Goal: Task Accomplishment & Management: Manage account settings

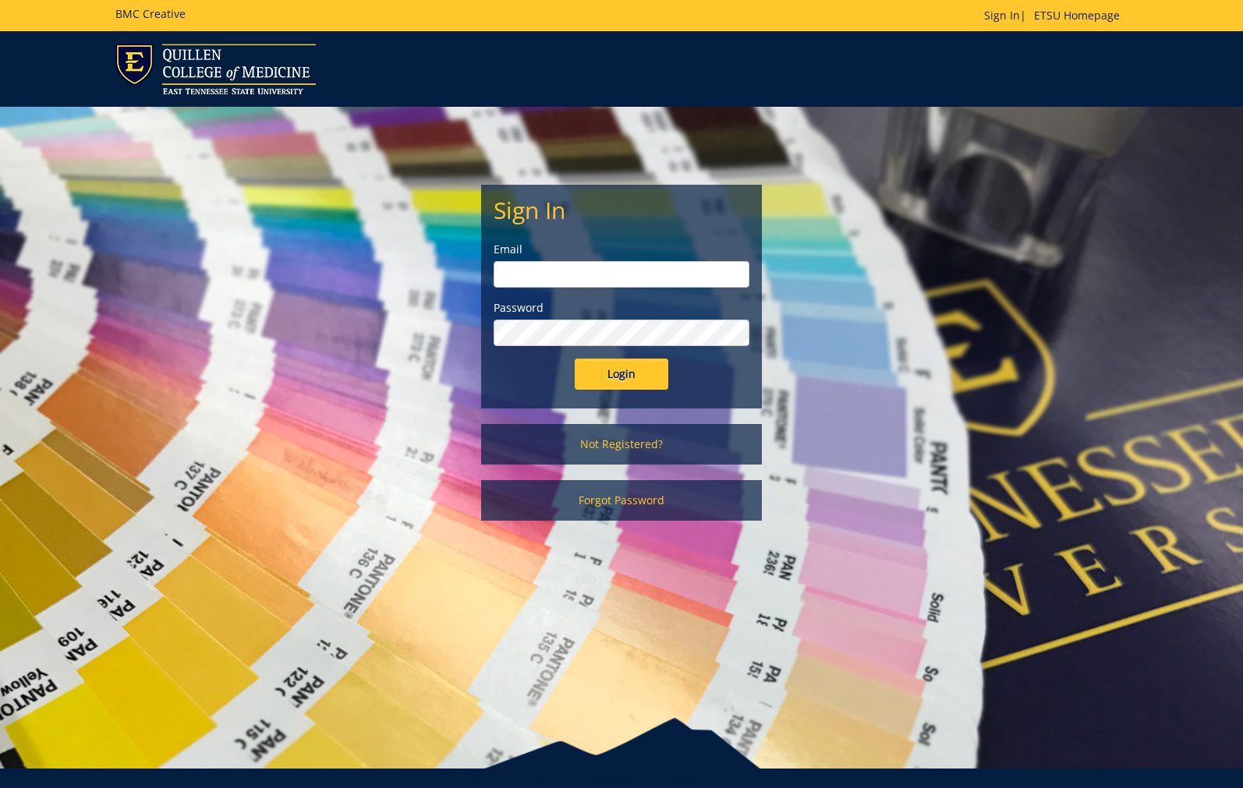
scroll to position [53, 0]
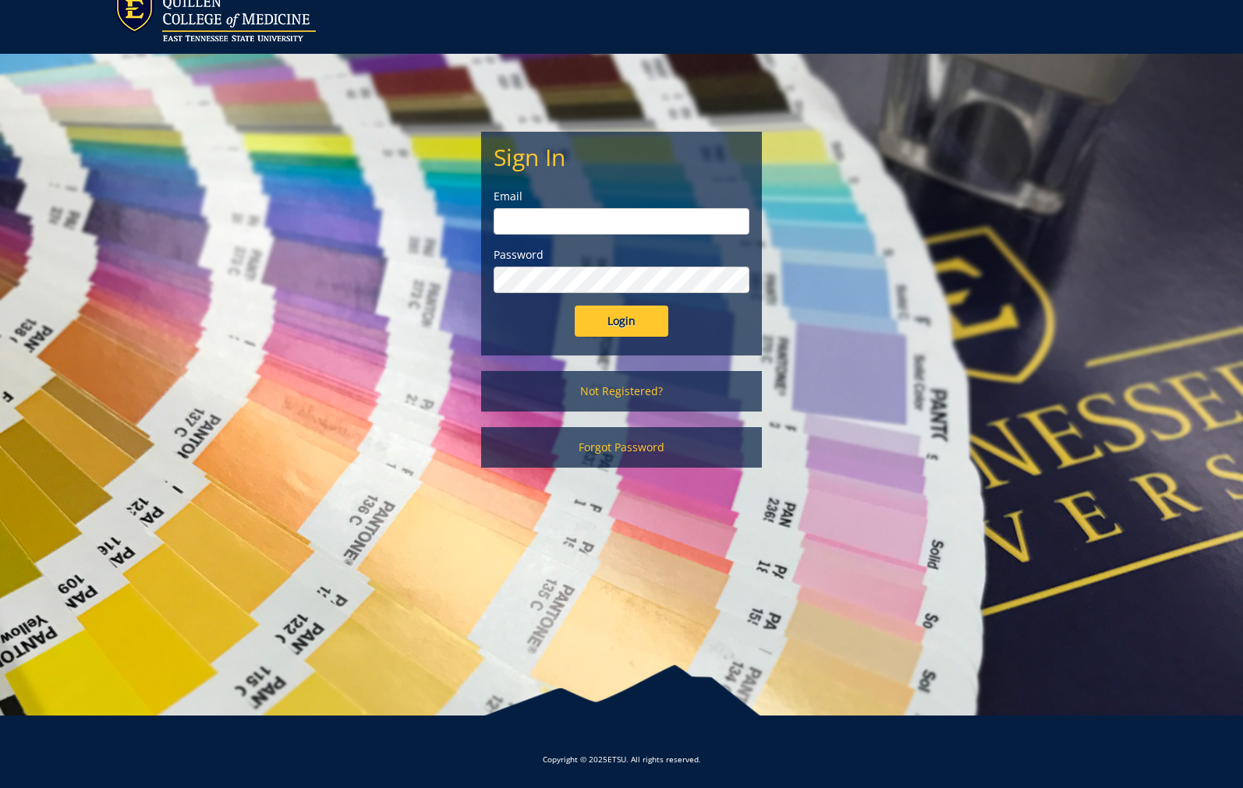
type input "fisherr@etsu.edu"
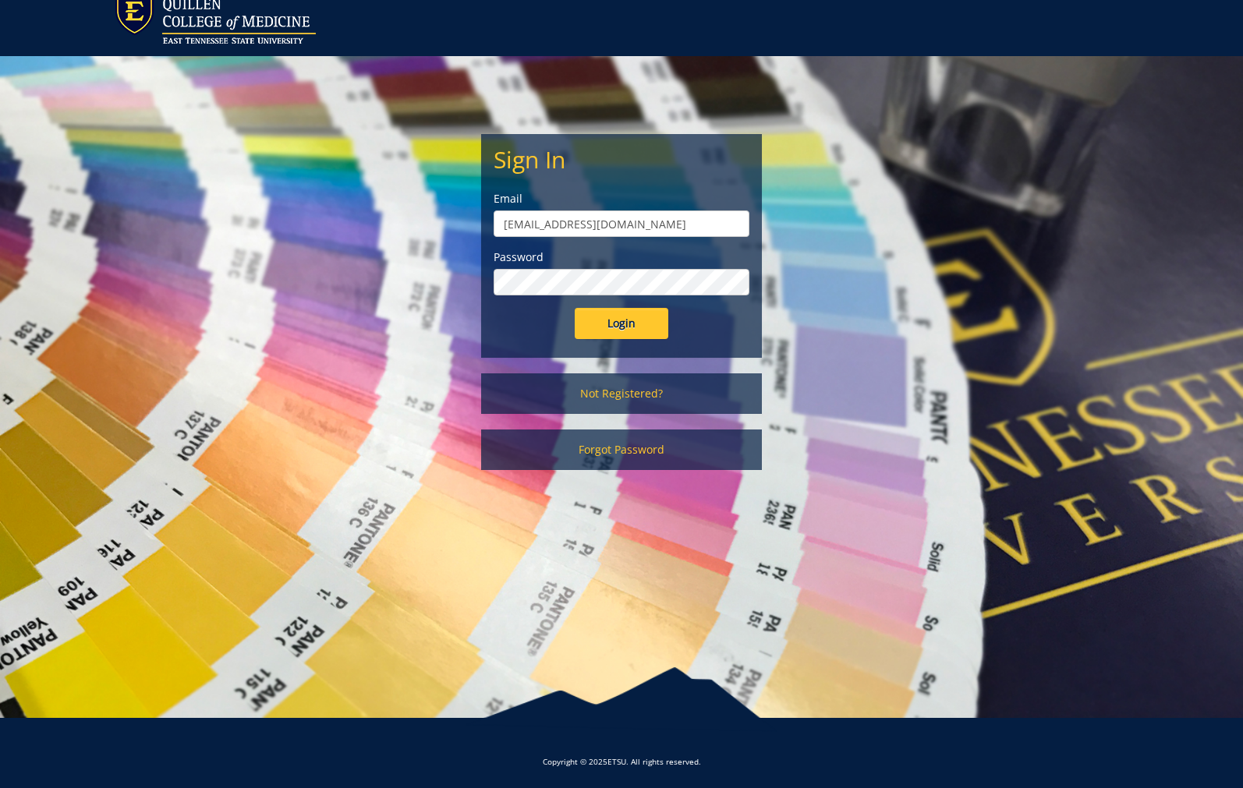
click at [634, 319] on input "Login" at bounding box center [622, 323] width 94 height 31
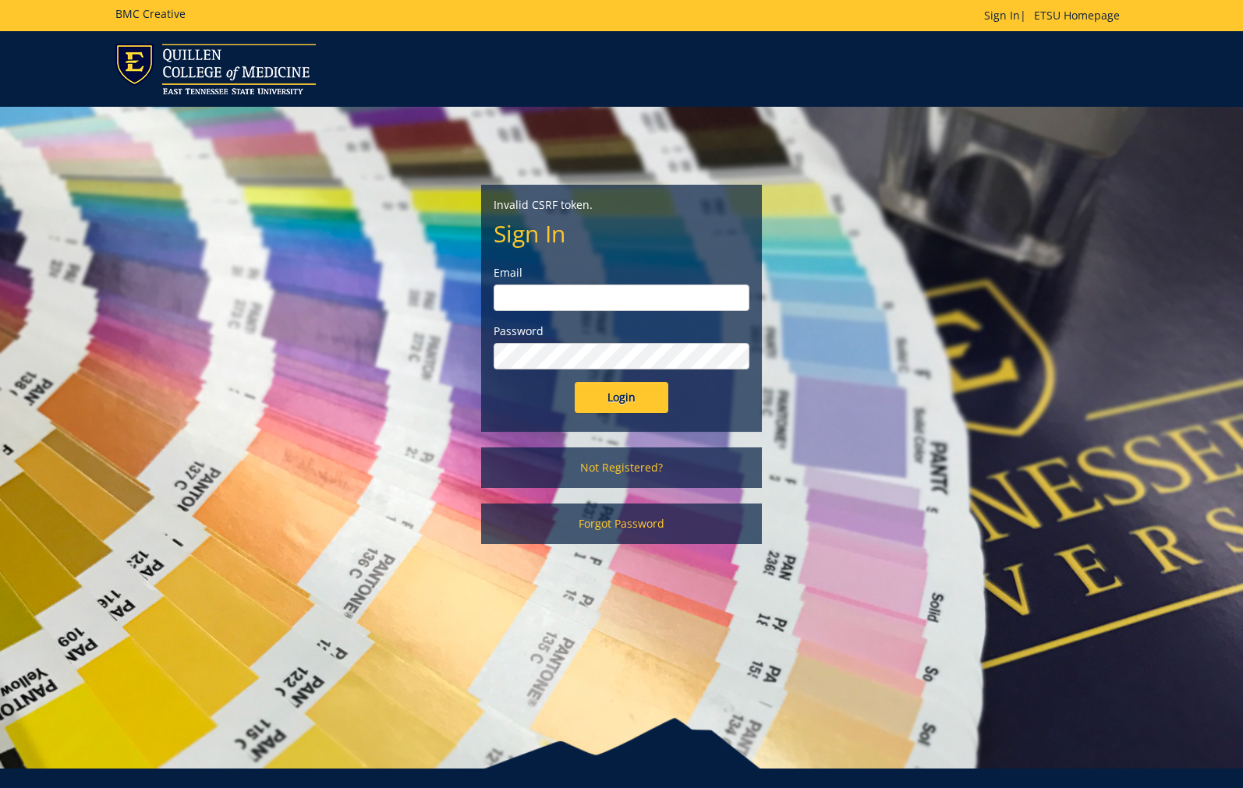
type input "fisherr@etsu.edu"
click at [624, 396] on input "Login" at bounding box center [622, 397] width 94 height 31
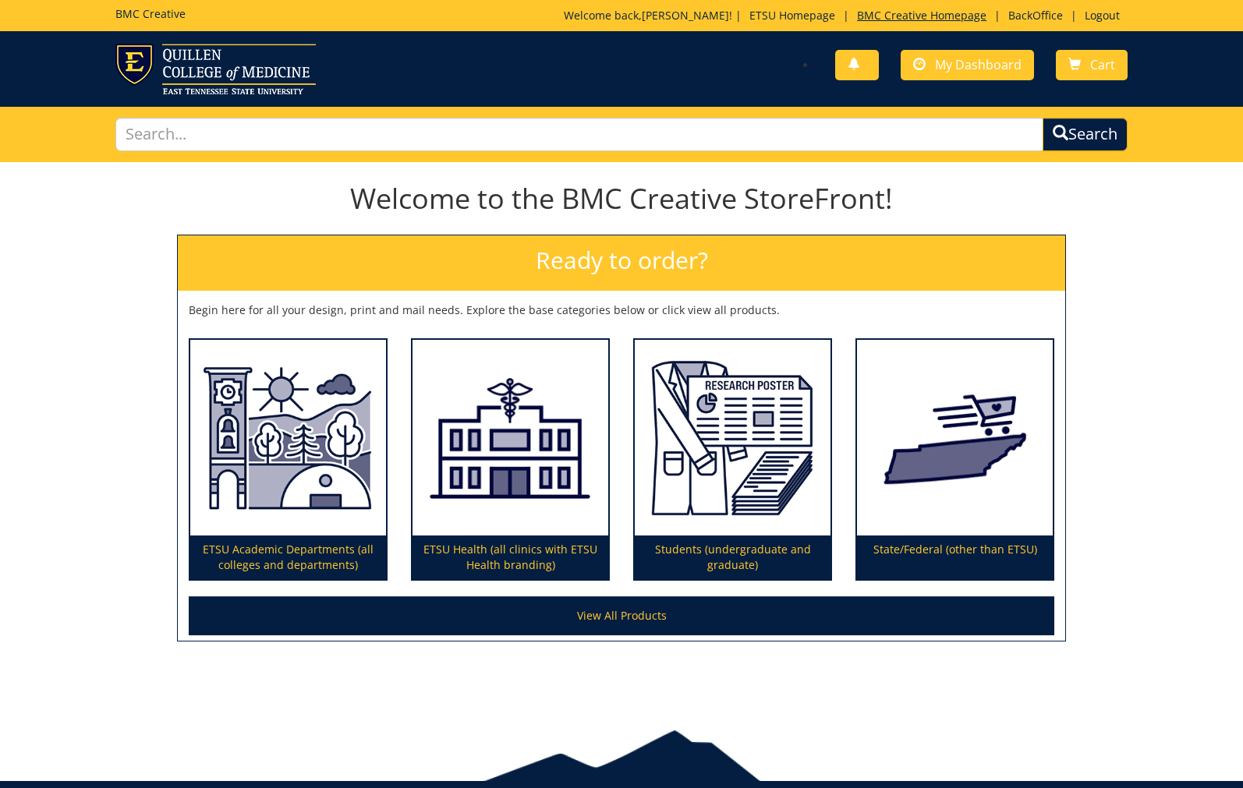
click at [911, 21] on link "BMC Creative Homepage" at bounding box center [921, 15] width 145 height 15
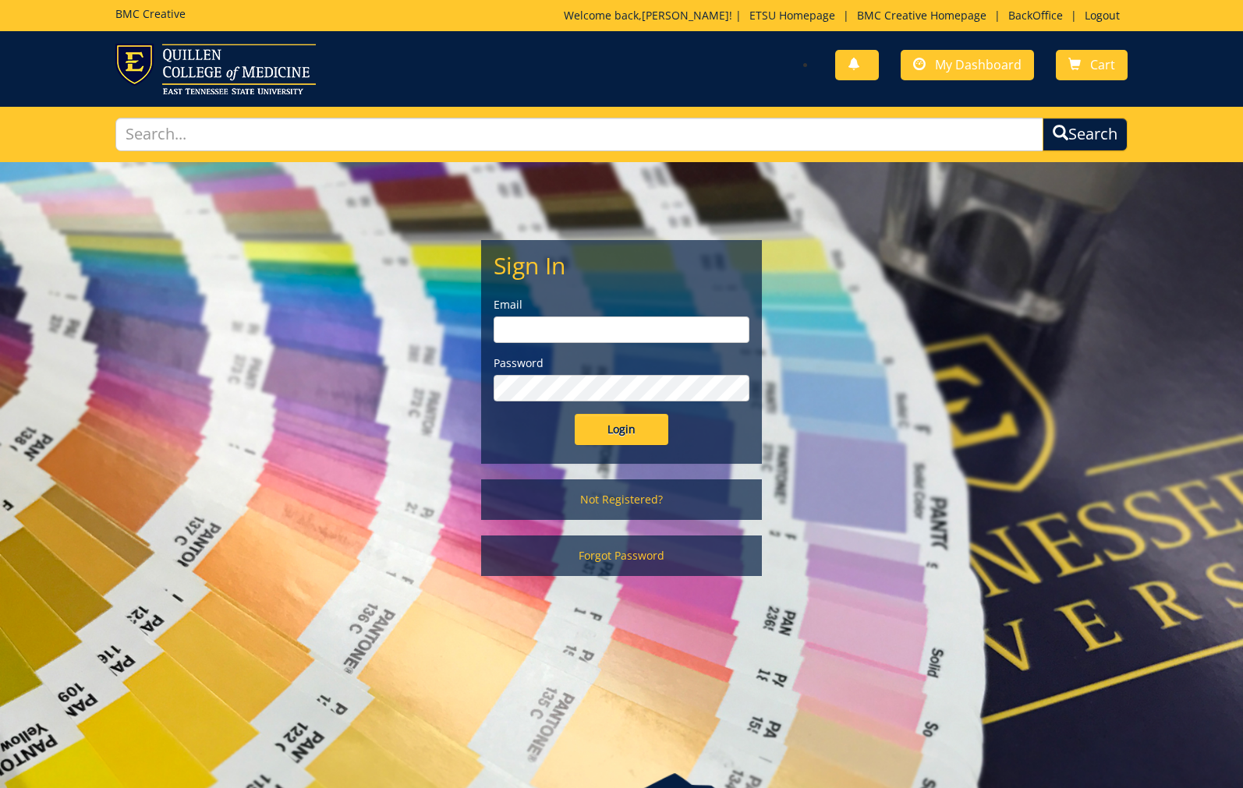
type input "[EMAIL_ADDRESS][DOMAIN_NAME]"
click at [614, 430] on input "Login" at bounding box center [622, 429] width 94 height 31
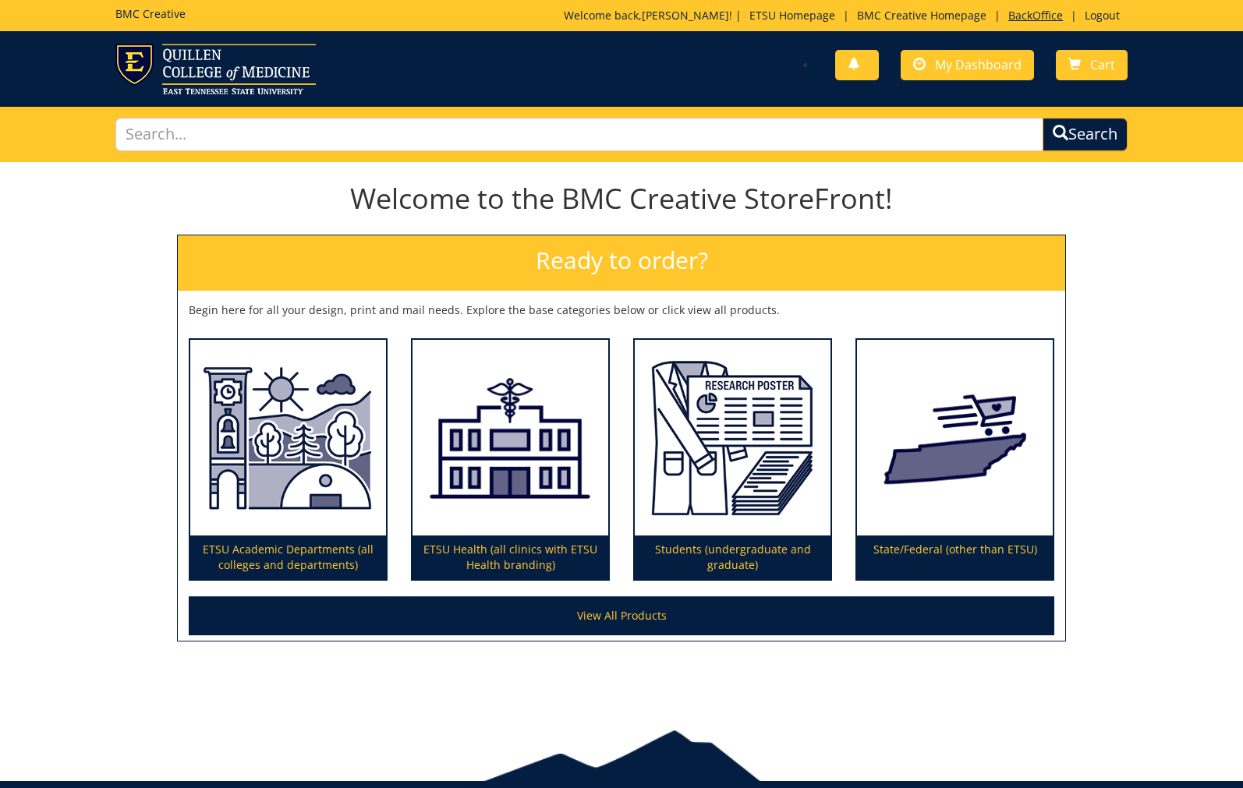
click at [1030, 18] on link "BackOffice" at bounding box center [1035, 15] width 70 height 15
